Goal: Find specific page/section: Find specific page/section

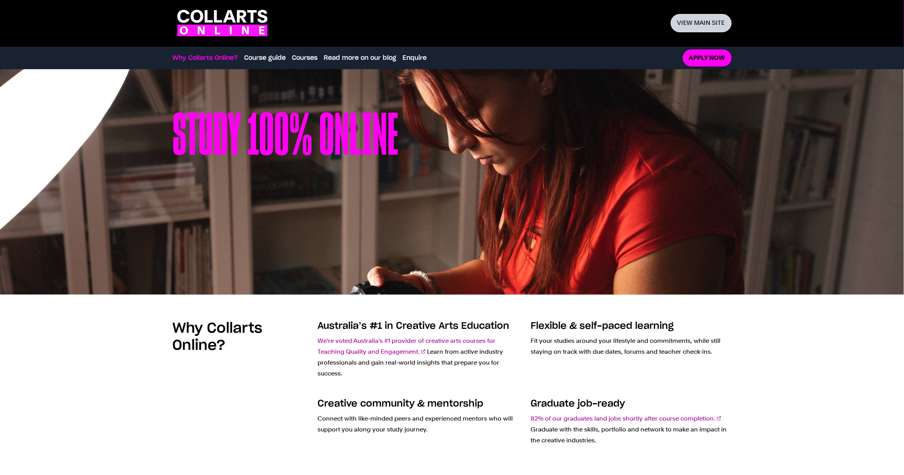
click at [703, 27] on link "View main site" at bounding box center [701, 23] width 61 height 18
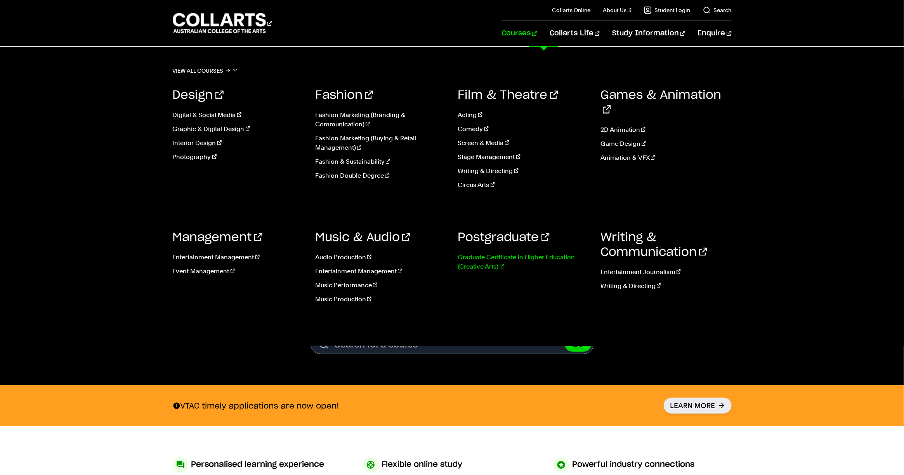
click at [473, 260] on link "Graduate Certificate in Higher Education (Creative Arts)" at bounding box center [523, 261] width 131 height 19
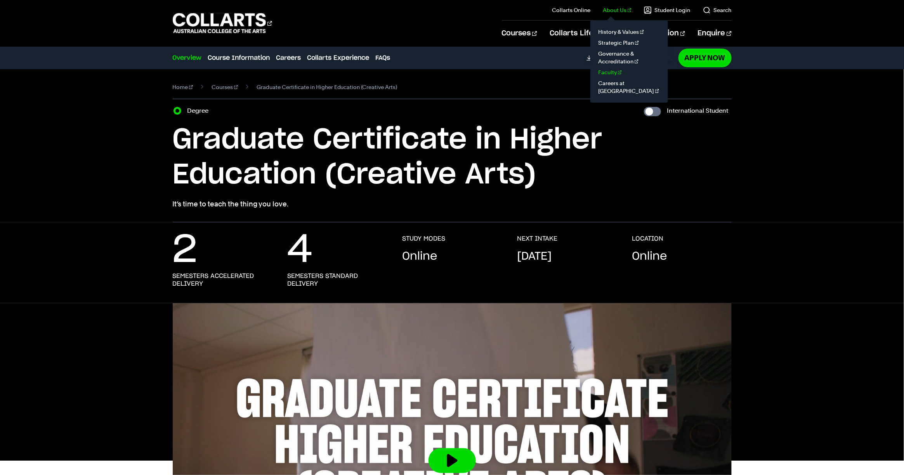
click at [619, 75] on link "Faculty" at bounding box center [629, 72] width 65 height 11
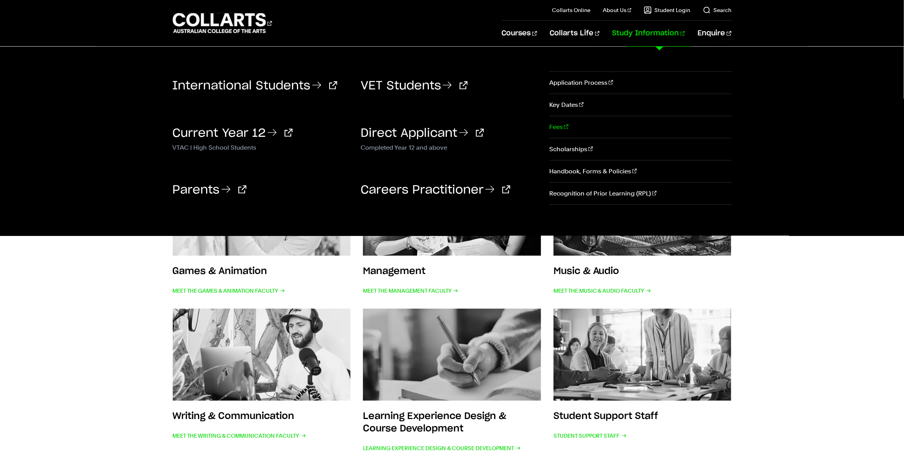
scroll to position [222, 0]
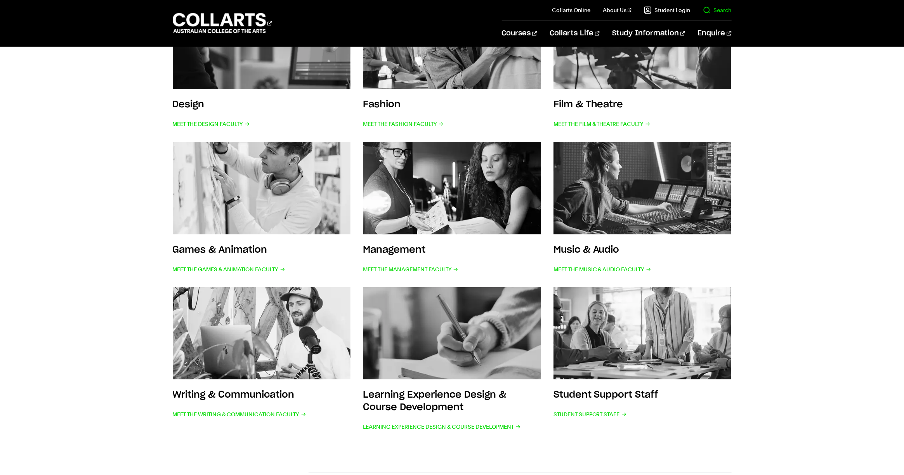
click at [729, 3] on il "Search" at bounding box center [711, 10] width 41 height 20
click at [727, 9] on link "Search" at bounding box center [717, 10] width 29 height 8
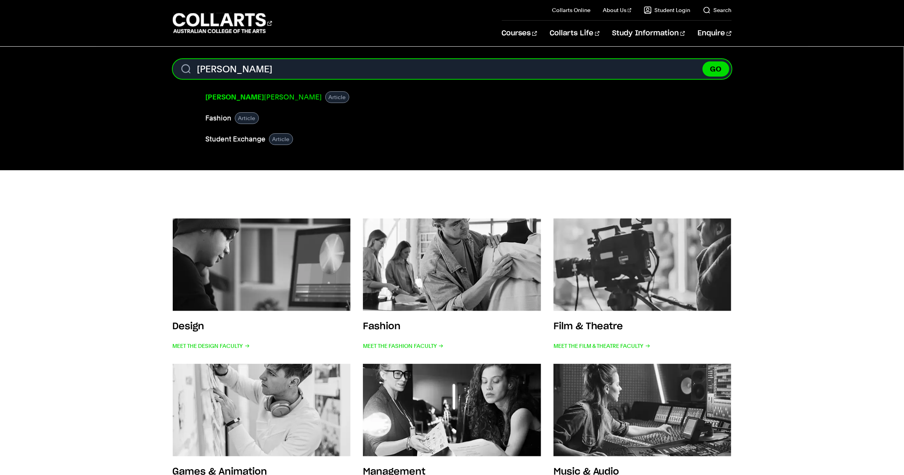
type input "debbie"
click at [231, 95] on link "Debbie Pratt" at bounding box center [264, 97] width 116 height 11
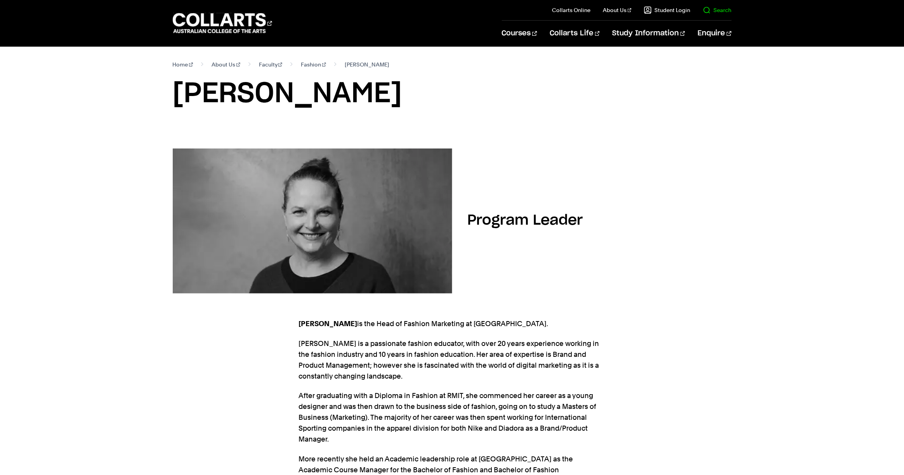
click at [725, 11] on link "Search" at bounding box center [717, 10] width 29 height 8
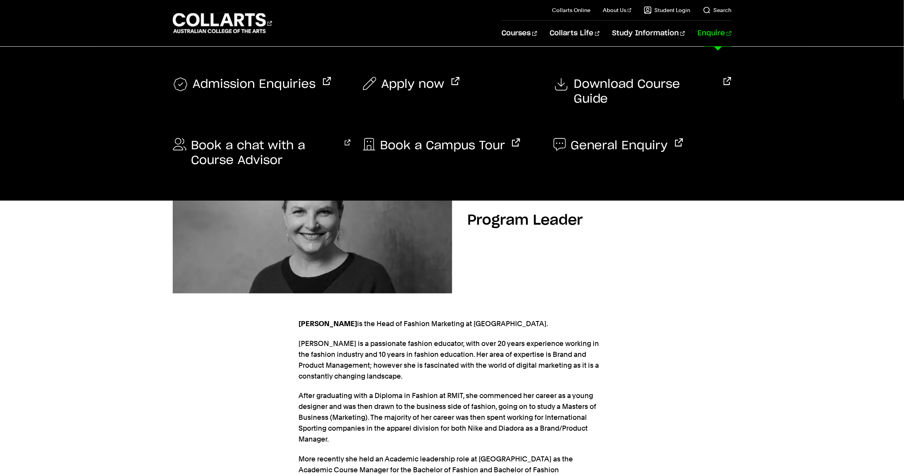
type input "[PERSON_NAME]"
click at [703, 61] on button "GO" at bounding box center [716, 68] width 27 height 15
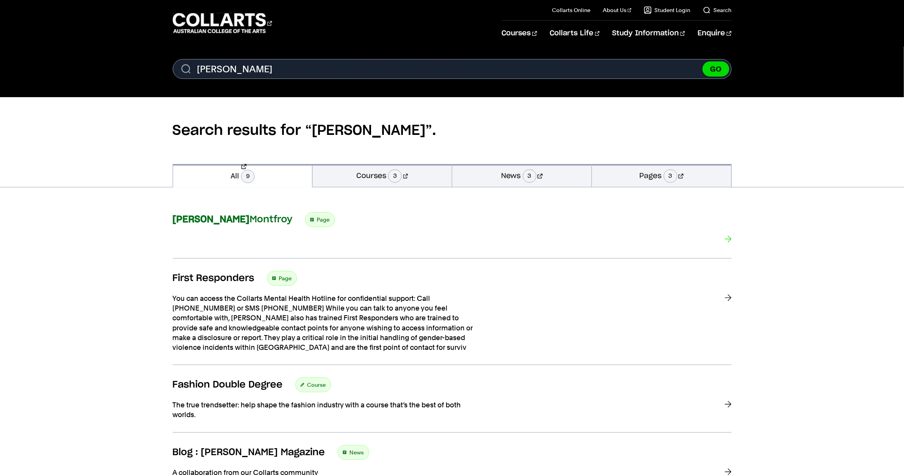
click at [202, 217] on strong "[PERSON_NAME]" at bounding box center [211, 219] width 77 height 9
